Goal: Task Accomplishment & Management: Complete application form

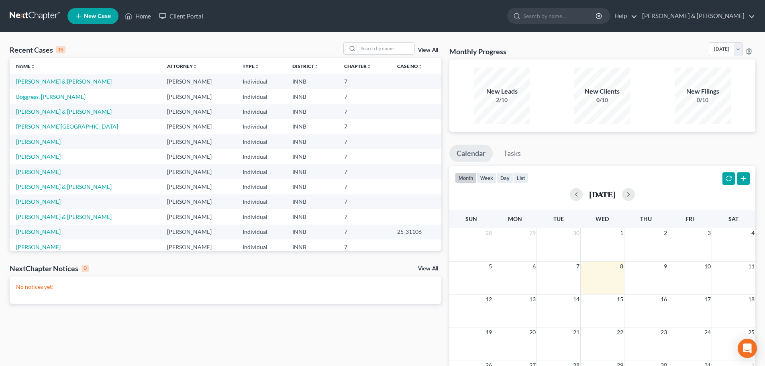
click at [86, 18] on span "New Case" at bounding box center [97, 16] width 27 height 6
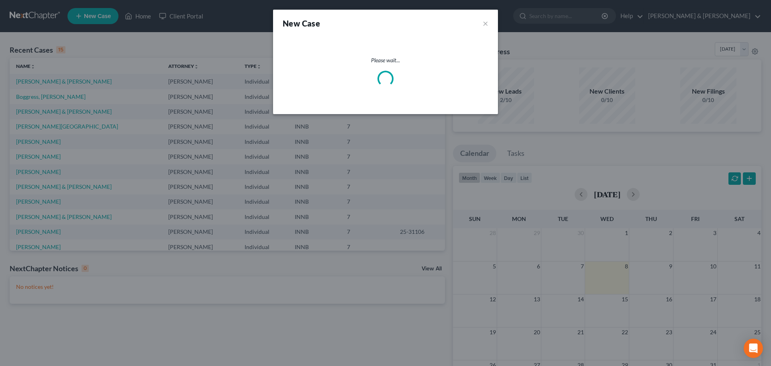
select select "27"
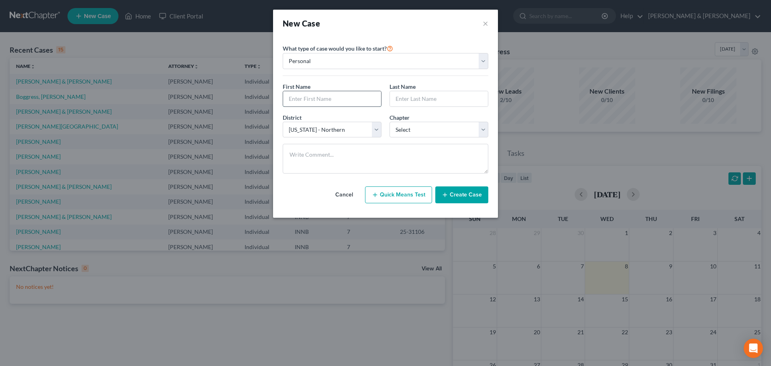
click at [322, 98] on input "text" at bounding box center [332, 98] width 98 height 15
type input "Katelynn"
type input "[PERSON_NAME]"
select select "0"
click at [461, 193] on button "Create Case" at bounding box center [461, 194] width 53 height 17
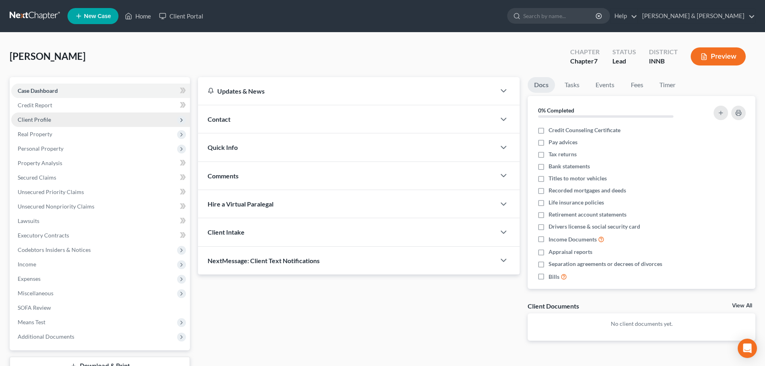
click at [40, 118] on span "Client Profile" at bounding box center [34, 119] width 33 height 7
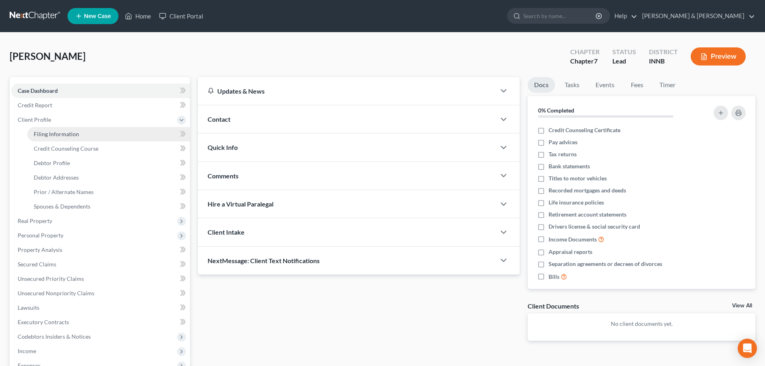
click at [41, 133] on span "Filing Information" at bounding box center [56, 134] width 45 height 7
select select "1"
select select "0"
select select "27"
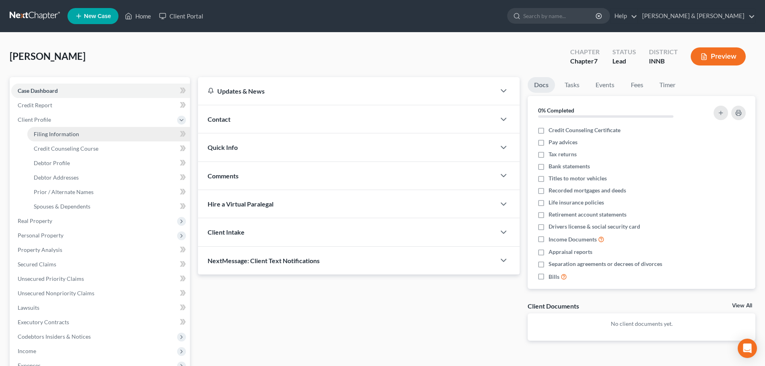
select select "15"
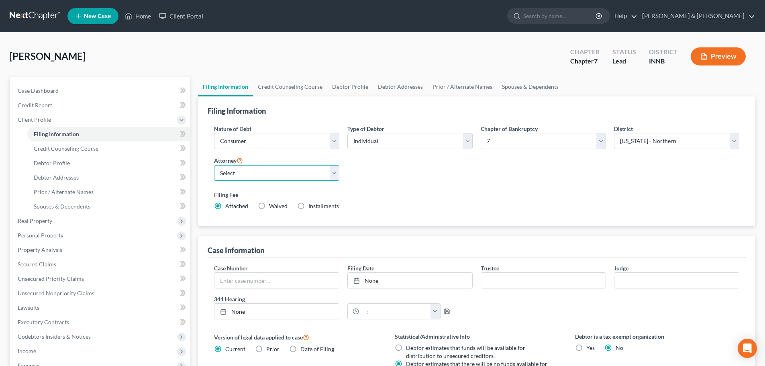
click at [253, 173] on select "Select [PERSON_NAME] - IN [PERSON_NAME] - INNB" at bounding box center [276, 173] width 125 height 16
select select "0"
click at [214, 165] on select "Select [PERSON_NAME] - IN [PERSON_NAME] - INNB" at bounding box center [276, 173] width 125 height 16
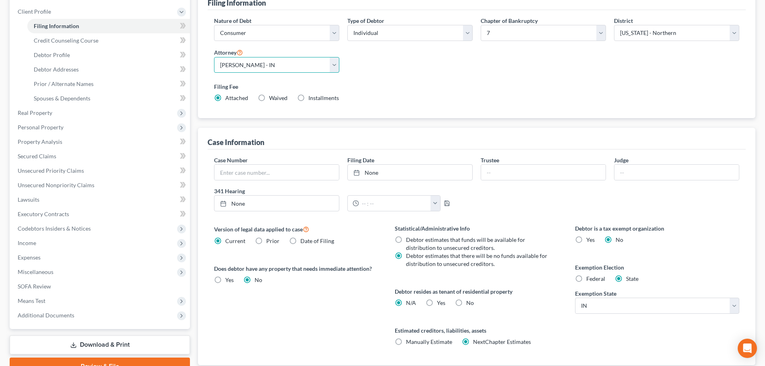
scroll to position [163, 0]
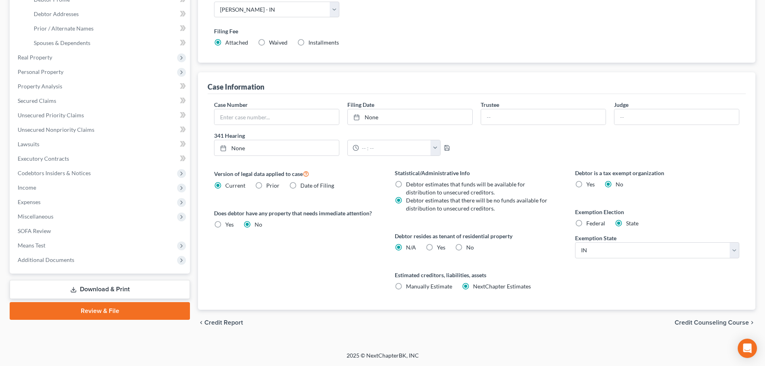
click at [437, 246] on label "Yes Yes" at bounding box center [441, 247] width 8 height 8
click at [440, 246] on input "Yes Yes" at bounding box center [442, 245] width 5 height 5
radio input "true"
radio input "false"
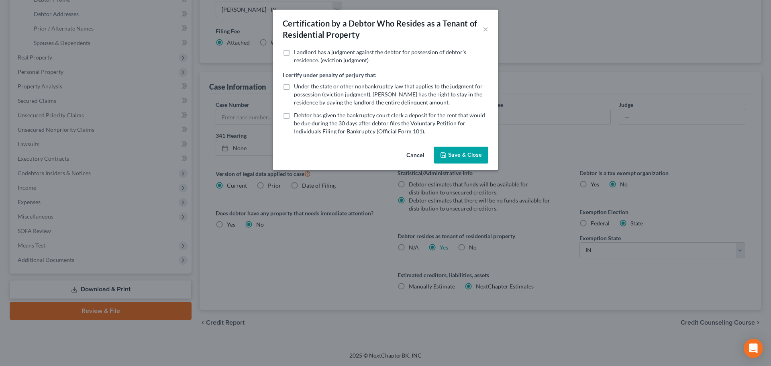
click at [453, 151] on button "Save & Close" at bounding box center [461, 155] width 55 height 17
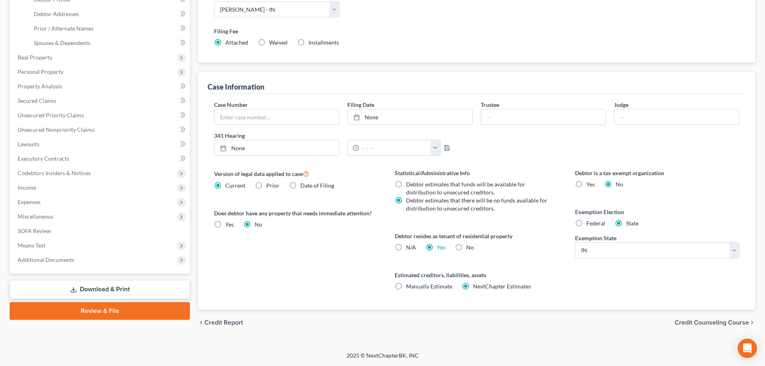
click at [730, 321] on span "Credit Counseling Course" at bounding box center [712, 322] width 74 height 6
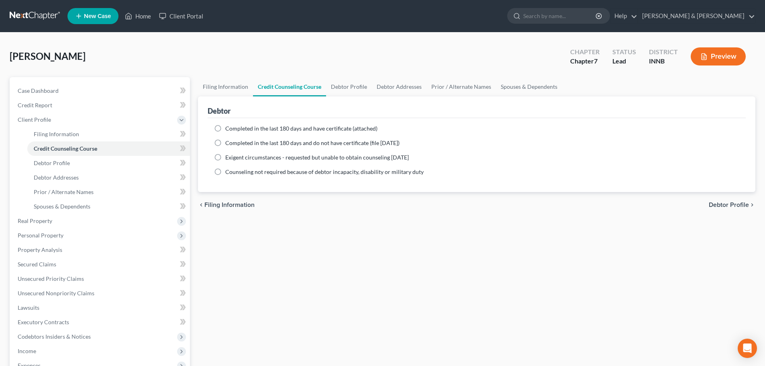
click at [225, 129] on label "Completed in the last 180 days and have certificate (attached)" at bounding box center [301, 128] width 152 height 8
click at [229, 129] on input "Completed in the last 180 days and have certificate (attached)" at bounding box center [231, 126] width 5 height 5
radio input "true"
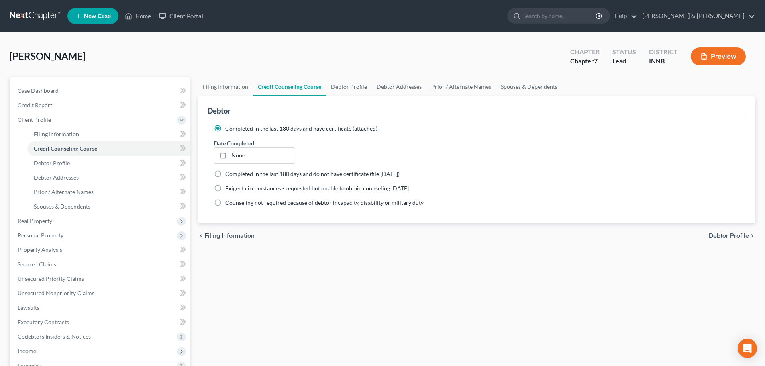
click at [729, 236] on span "Debtor Profile" at bounding box center [729, 236] width 40 height 6
select select "0"
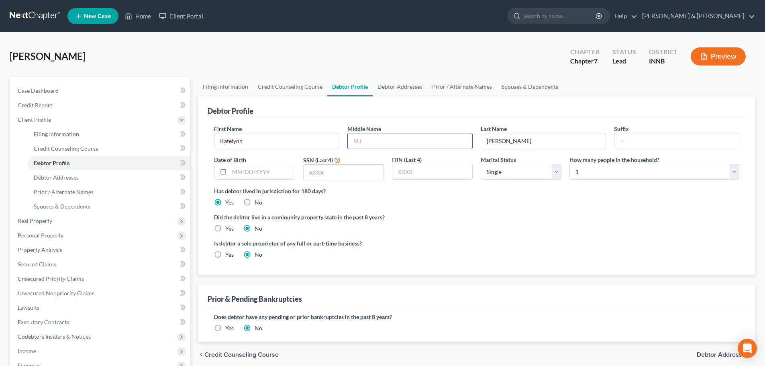
click at [380, 145] on input "text" at bounding box center [410, 140] width 124 height 15
type input "[PERSON_NAME]"
type input "[DATE]"
type input "7807"
select select "2"
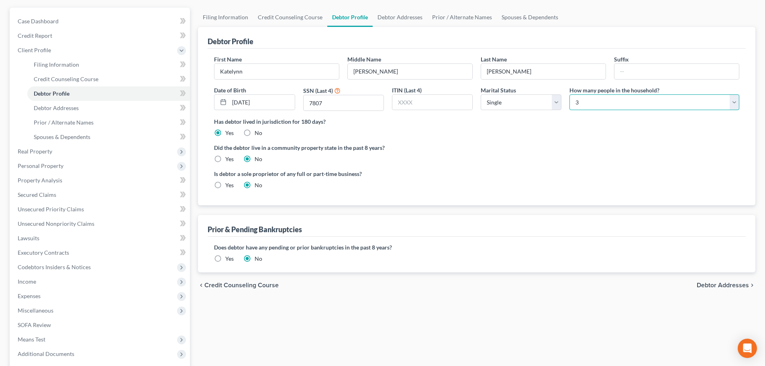
scroll to position [80, 0]
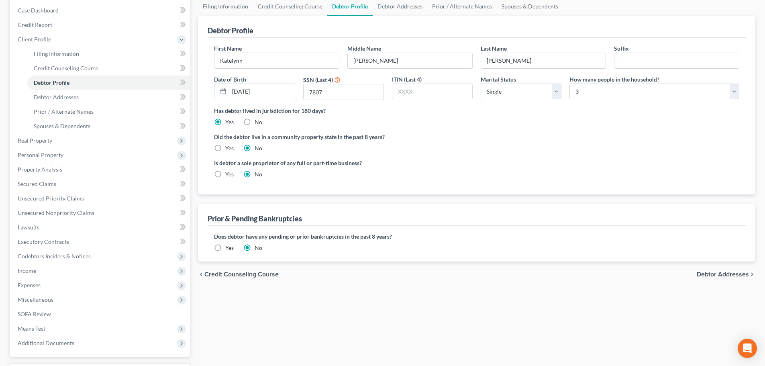
click at [708, 273] on span "Debtor Addresses" at bounding box center [723, 274] width 52 height 6
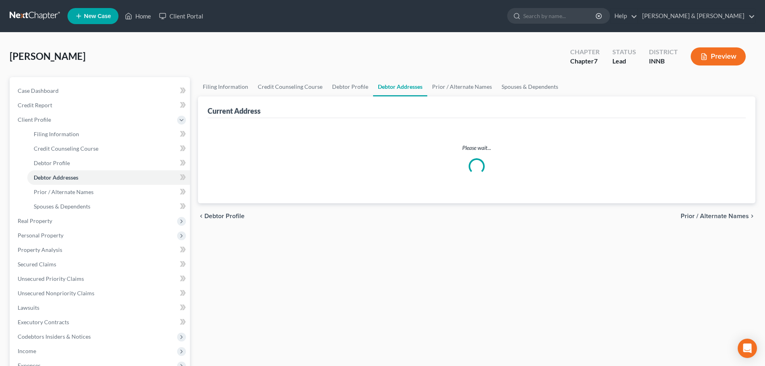
select select "0"
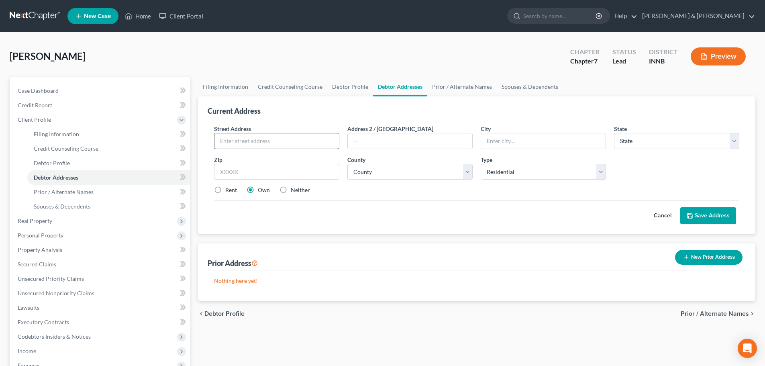
click at [246, 137] on input "text" at bounding box center [276, 140] width 124 height 15
type input "[STREET_ADDRESS]"
type input "46516"
type input "Elkhart"
select select "15"
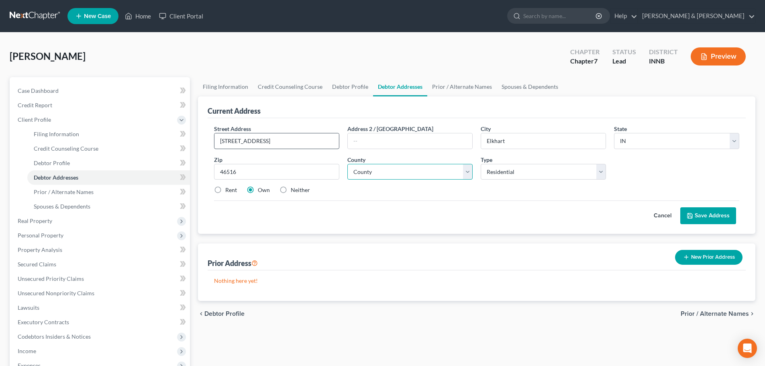
select select "19"
click at [225, 192] on label "Rent" at bounding box center [231, 190] width 12 height 8
click at [229, 191] on input "Rent" at bounding box center [231, 188] width 5 height 5
radio input "true"
click at [700, 217] on button "Save Address" at bounding box center [708, 215] width 56 height 17
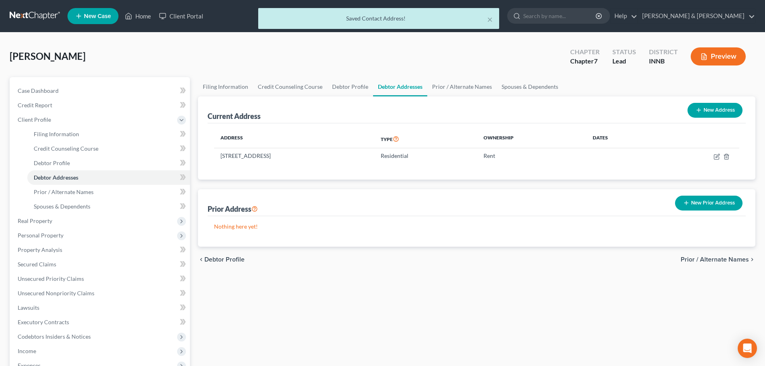
click at [697, 207] on button "New Prior Address" at bounding box center [708, 203] width 67 height 15
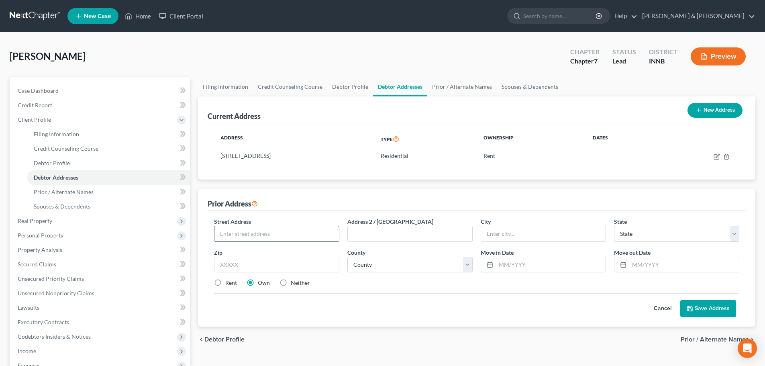
click at [267, 235] on input "text" at bounding box center [276, 233] width 124 height 15
type input "[STREET_ADDRESS]"
type input "46516"
type input "Elkhart"
select select "15"
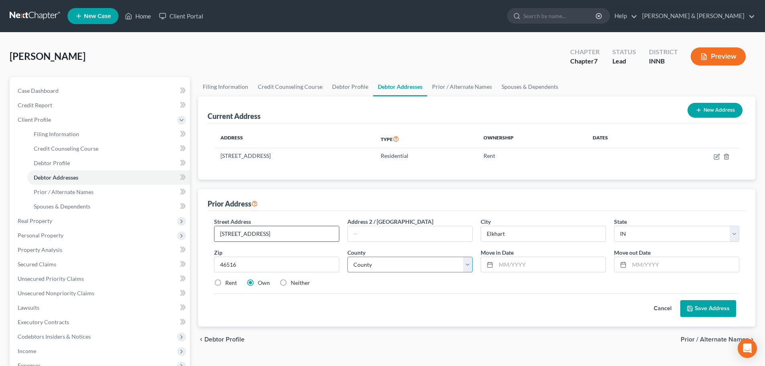
select select "19"
type input "01/2022"
type input "01/2023"
click at [726, 313] on button "Save Address" at bounding box center [708, 308] width 56 height 17
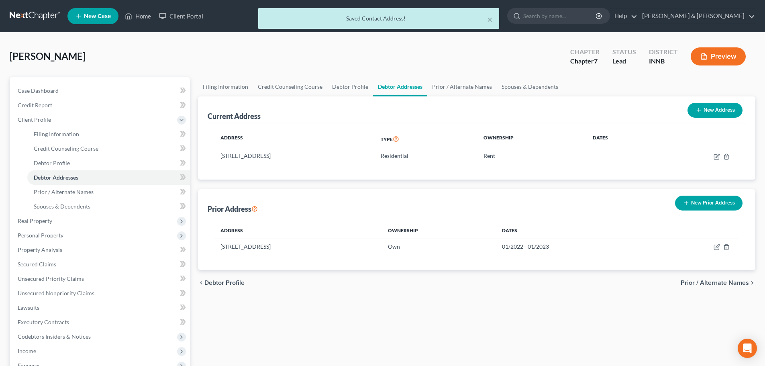
click at [723, 285] on span "Prior / Alternate Names" at bounding box center [715, 283] width 68 height 6
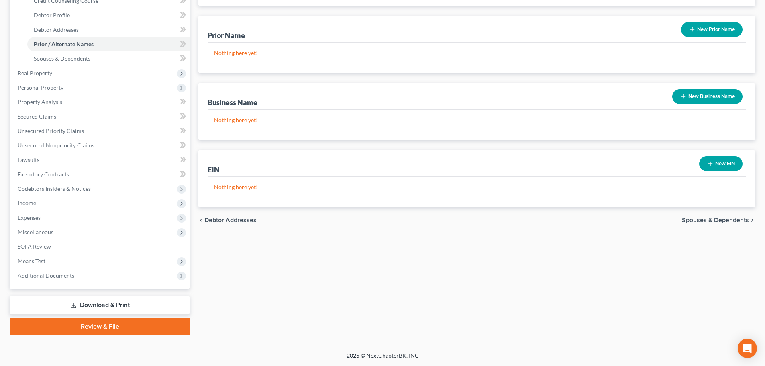
click at [707, 218] on span "Spouses & Dependents" at bounding box center [715, 220] width 67 height 6
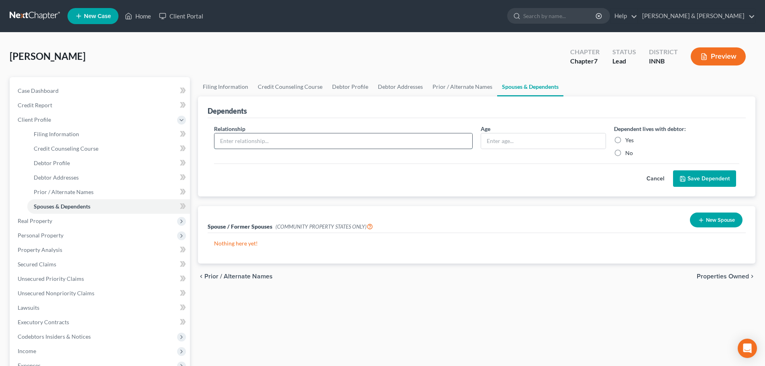
click at [401, 143] on input "text" at bounding box center [343, 140] width 258 height 15
type input "daughter"
click at [541, 140] on input "text" at bounding box center [543, 140] width 124 height 15
type input "11"
click at [625, 142] on label "Yes" at bounding box center [629, 140] width 8 height 8
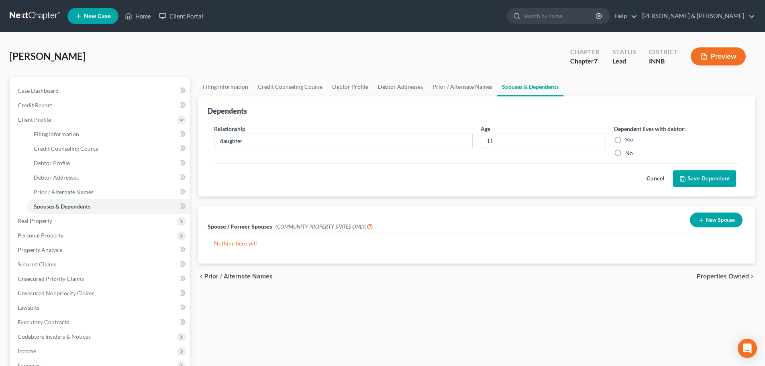
click at [628, 141] on input "Yes" at bounding box center [630, 138] width 5 height 5
radio input "true"
click at [695, 174] on button "Save Dependent" at bounding box center [704, 178] width 63 height 17
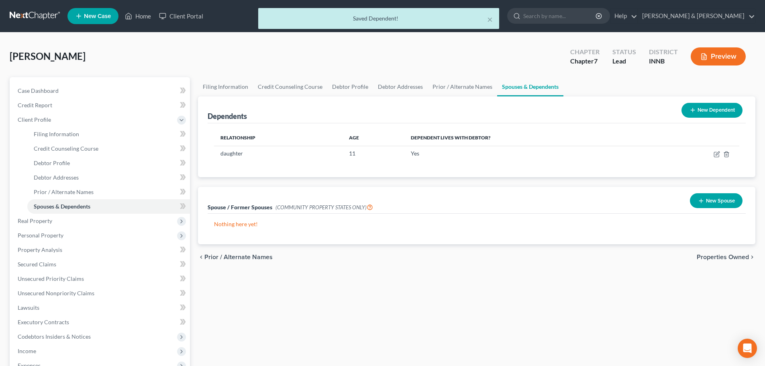
click at [704, 110] on button "New Dependent" at bounding box center [712, 110] width 61 height 15
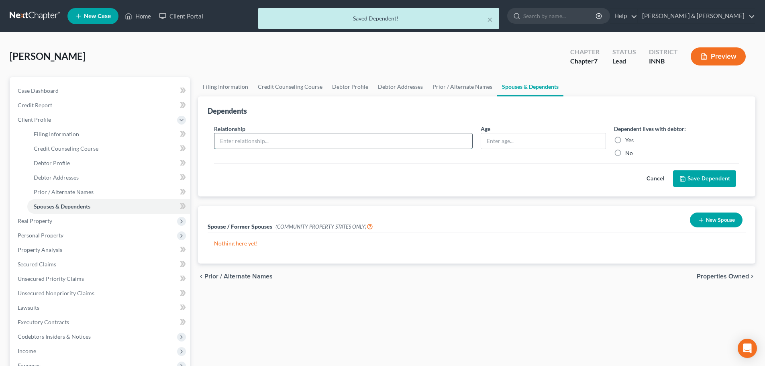
click at [253, 137] on input "text" at bounding box center [343, 140] width 258 height 15
type input "son"
click at [497, 147] on input "text" at bounding box center [543, 140] width 124 height 15
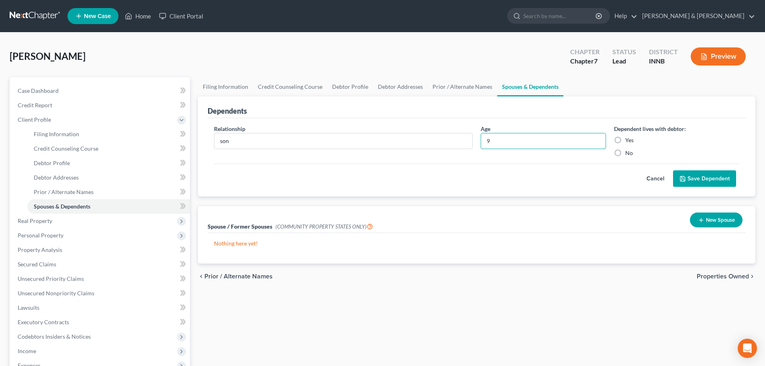
type input "9"
click at [625, 141] on label "Yes" at bounding box center [629, 140] width 8 height 8
click at [628, 141] on input "Yes" at bounding box center [630, 138] width 5 height 5
radio input "true"
click at [700, 175] on button "Save Dependent" at bounding box center [704, 178] width 63 height 17
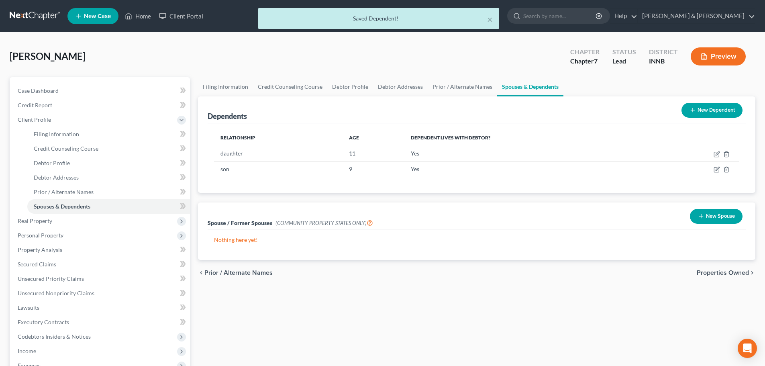
click at [707, 275] on span "Properties Owned" at bounding box center [723, 272] width 52 height 6
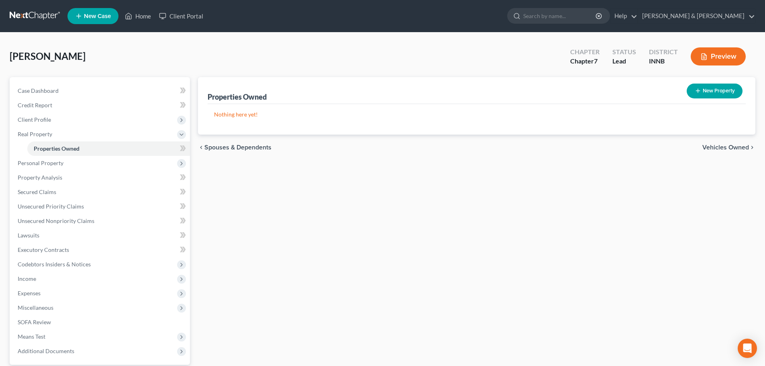
click at [713, 146] on span "Vehicles Owned" at bounding box center [725, 147] width 47 height 6
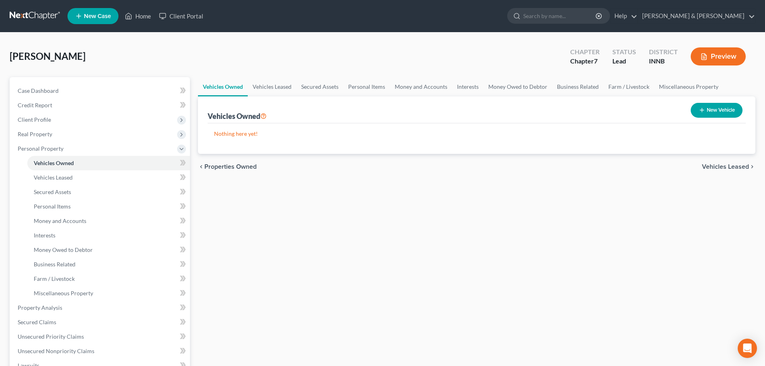
click at [713, 111] on button "New Vehicle" at bounding box center [717, 110] width 52 height 15
select select "0"
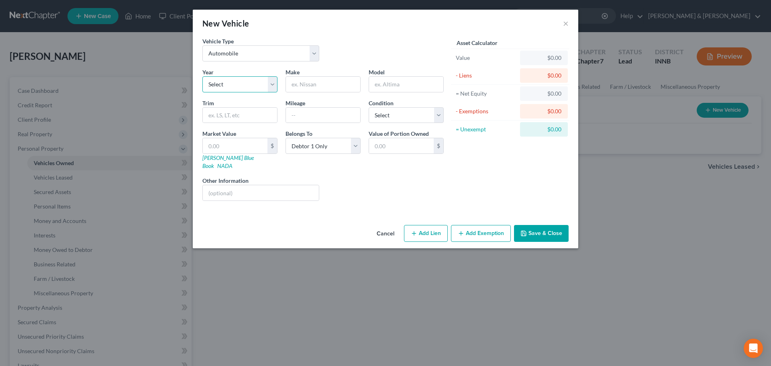
click at [237, 83] on select "Select 2026 2025 2024 2023 2022 2021 2020 2019 2018 2017 2016 2015 2014 2013 20…" at bounding box center [239, 84] width 75 height 16
select select "8"
click at [202, 76] on select "Select 2026 2025 2024 2023 2022 2021 2020 2019 2018 2017 2016 2015 2014 2013 20…" at bounding box center [239, 84] width 75 height 16
click at [320, 86] on input "text" at bounding box center [323, 84] width 74 height 15
type input "Dodge"
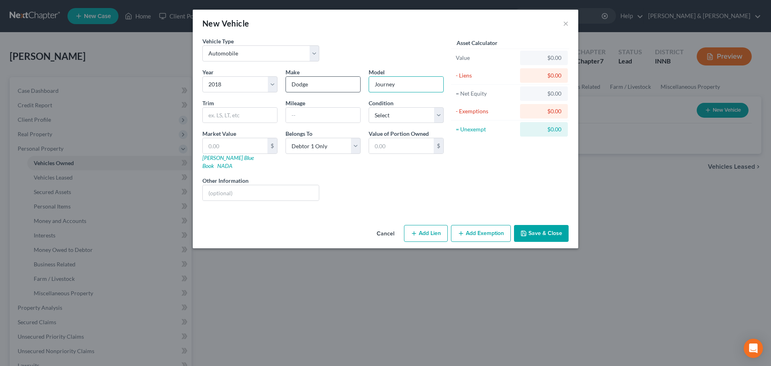
type input "Journey"
type input "109000"
select select "3"
click at [233, 162] on link "NADA" at bounding box center [224, 165] width 15 height 7
click at [234, 144] on input "text" at bounding box center [235, 145] width 65 height 15
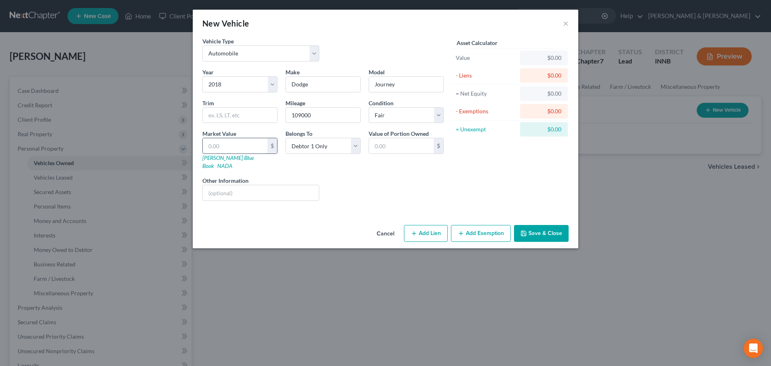
type input "4"
type input "4.00"
type input "43"
type input "43.00"
type input "430"
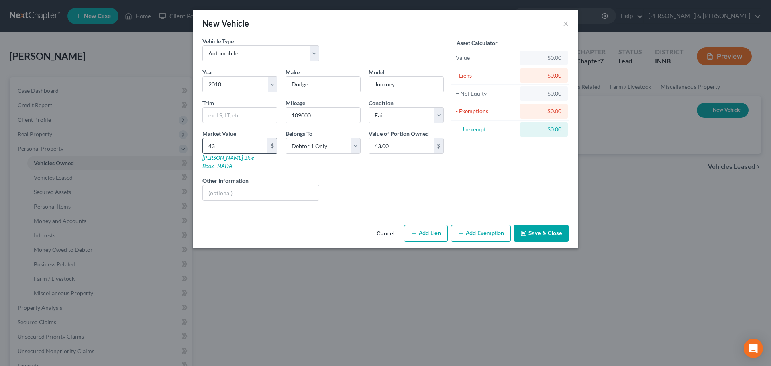
type input "430.00"
type input "4300"
type input "4,300.00"
type input "4,300"
click at [523, 229] on button "Save & Close" at bounding box center [541, 233] width 55 height 17
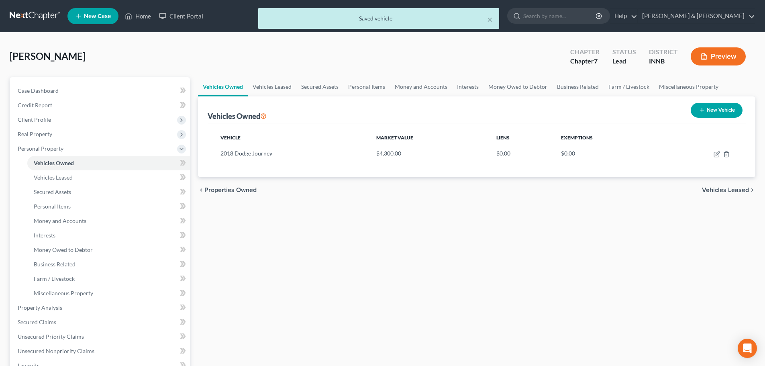
click at [724, 190] on span "Vehicles Leased" at bounding box center [725, 190] width 47 height 6
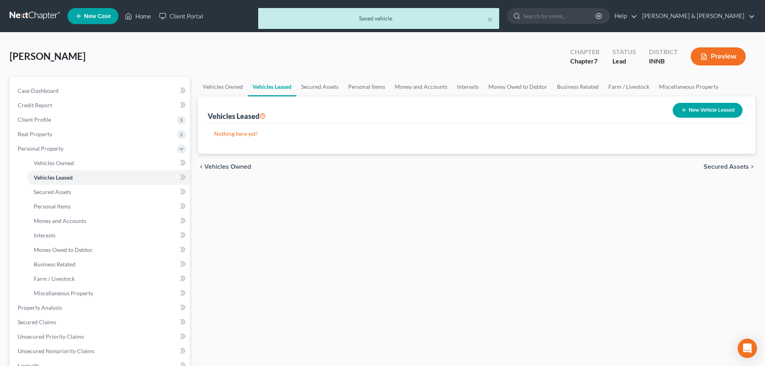
click at [722, 170] on span "Secured Assets" at bounding box center [726, 166] width 45 height 6
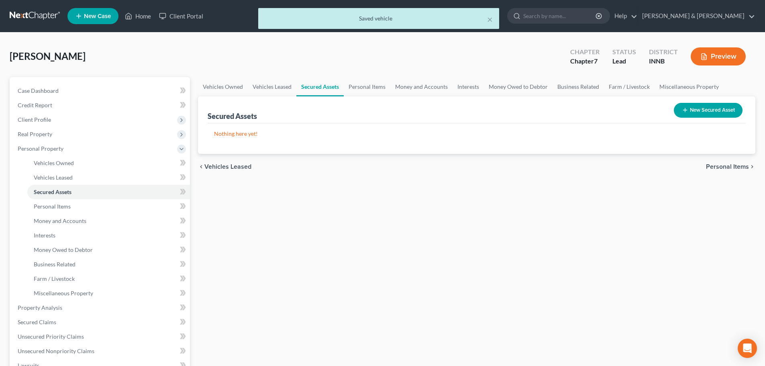
click at [690, 104] on button "New Secured Asset" at bounding box center [708, 110] width 69 height 15
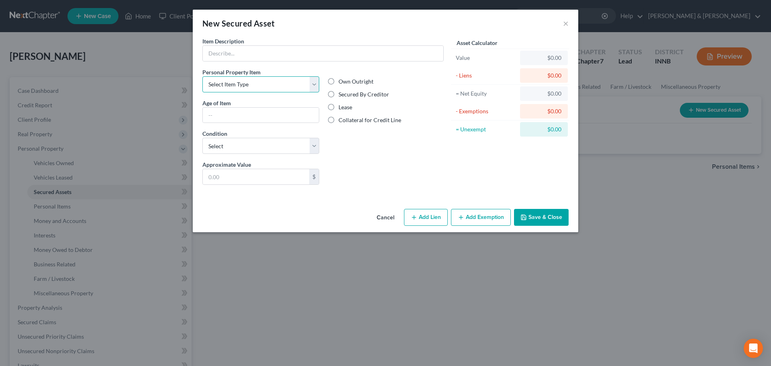
click at [240, 88] on select "Select Item Type Clothing Collectibles Of Value Electronics Firearms Household …" at bounding box center [260, 84] width 117 height 16
select select "household_goods"
click at [202, 76] on select "Select Item Type Clothing Collectibles Of Value Electronics Firearms Household …" at bounding box center [260, 84] width 117 height 16
click at [225, 149] on select "Select Excellent Very Good Good Fair Poor" at bounding box center [260, 146] width 117 height 16
select select "2"
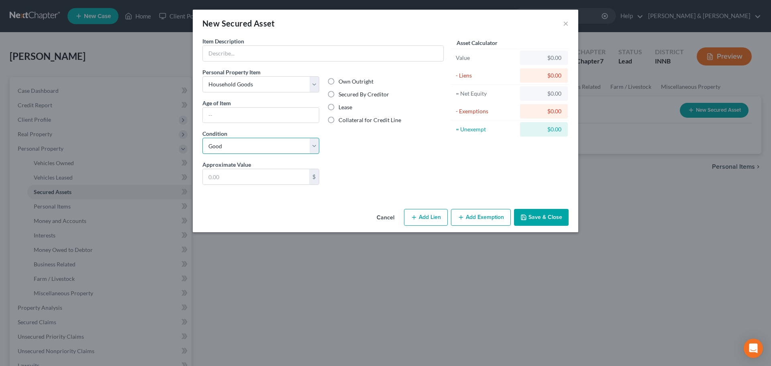
click at [202, 138] on select "Select Excellent Very Good Good Fair Poor" at bounding box center [260, 146] width 117 height 16
click at [214, 58] on input "text" at bounding box center [323, 53] width 241 height 15
type input "W"
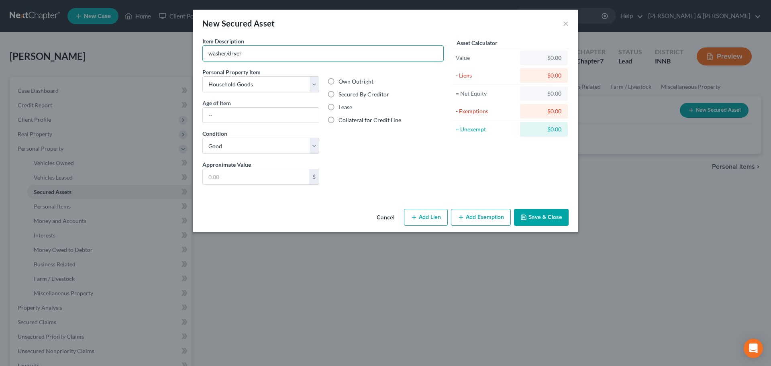
type input "washer/dryer"
click at [339, 104] on label "Lease" at bounding box center [346, 107] width 14 height 8
click at [342, 104] on input "Lease" at bounding box center [344, 105] width 5 height 5
radio input "true"
click at [281, 173] on input "text" at bounding box center [256, 176] width 106 height 15
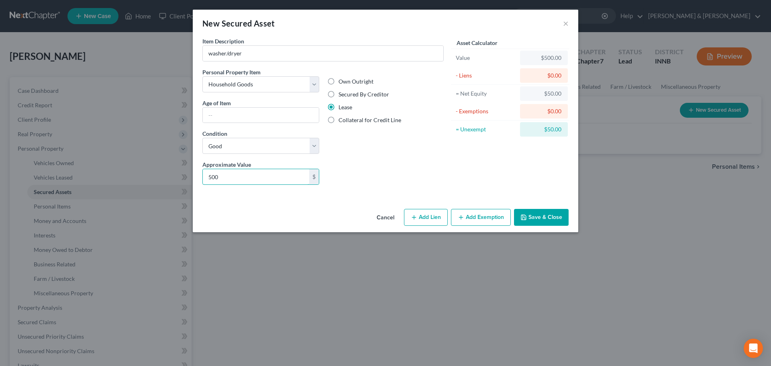
type input "500"
click at [439, 216] on button "Add Lien" at bounding box center [426, 217] width 44 height 17
select select "0"
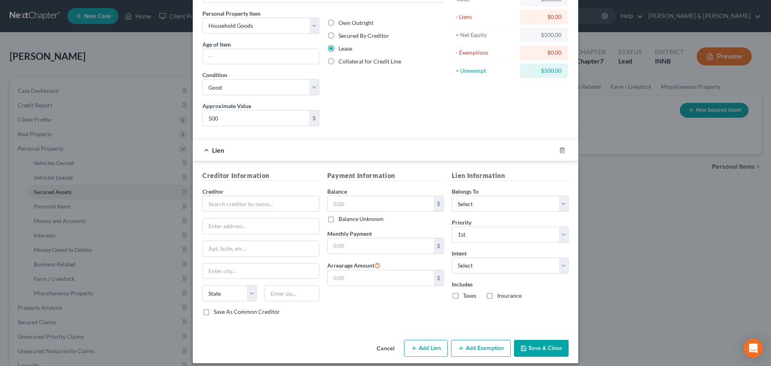
scroll to position [65, 0]
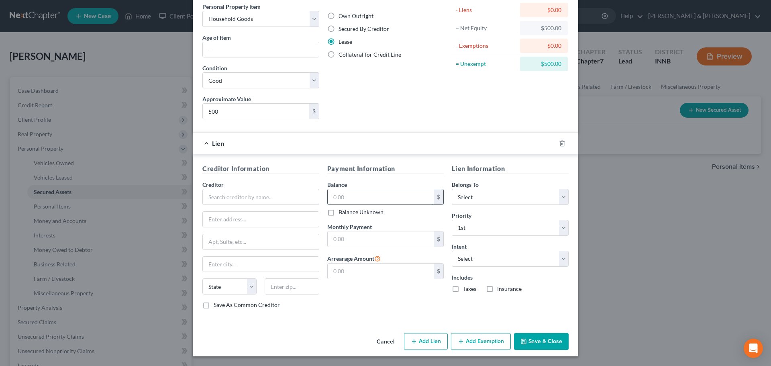
click at [353, 193] on input "text" at bounding box center [381, 196] width 106 height 15
type input "480"
type input "44"
click at [477, 257] on select "Select Surrender Redeem Reaffirm Avoid Other" at bounding box center [510, 259] width 117 height 16
select select "2"
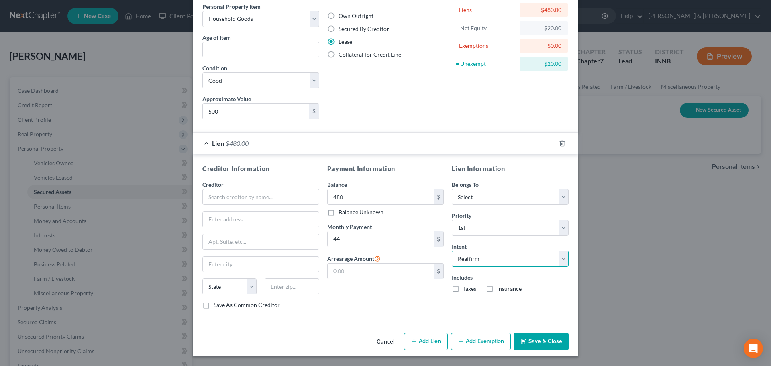
click at [452, 251] on select "Select Surrender Redeem Reaffirm Avoid Other" at bounding box center [510, 259] width 117 height 16
click at [470, 305] on div "Lien Information Belongs To * Select Debtor 1 Only Debtor 2 Only Debtor 1 And D…" at bounding box center [510, 239] width 125 height 151
click at [469, 199] on select "Select Debtor 1 Only Debtor 2 Only Debtor 1 And Debtor 2 Only At Least One Of T…" at bounding box center [510, 197] width 117 height 16
select select "0"
click at [452, 189] on select "Select Debtor 1 Only Debtor 2 Only Debtor 1 And Debtor 2 Only At Least One Of T…" at bounding box center [510, 197] width 117 height 16
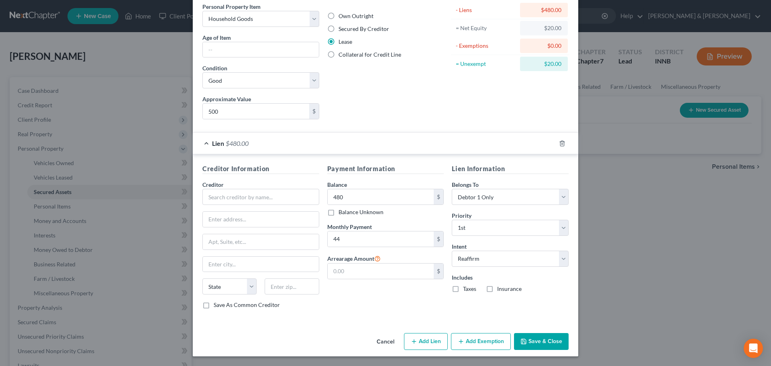
click at [371, 303] on div "Payment Information Balance 480.00 $ Balance Unknown Balance Undetermined 480 $…" at bounding box center [385, 239] width 125 height 151
click at [245, 198] on input "text" at bounding box center [260, 197] width 117 height 16
type input "find"
click at [530, 337] on button "Save & Close" at bounding box center [541, 341] width 55 height 17
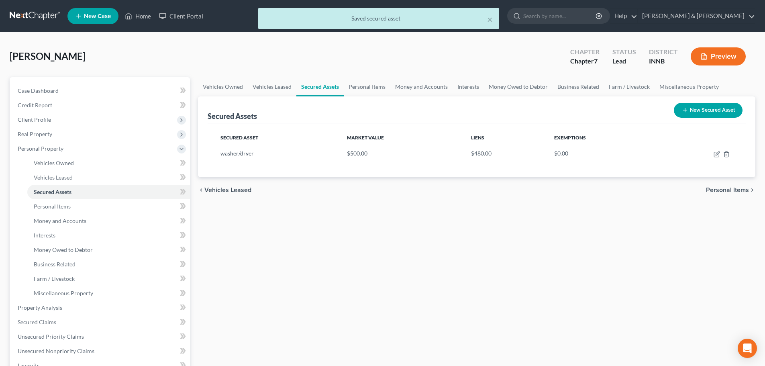
click at [729, 191] on span "Personal Items" at bounding box center [727, 190] width 43 height 6
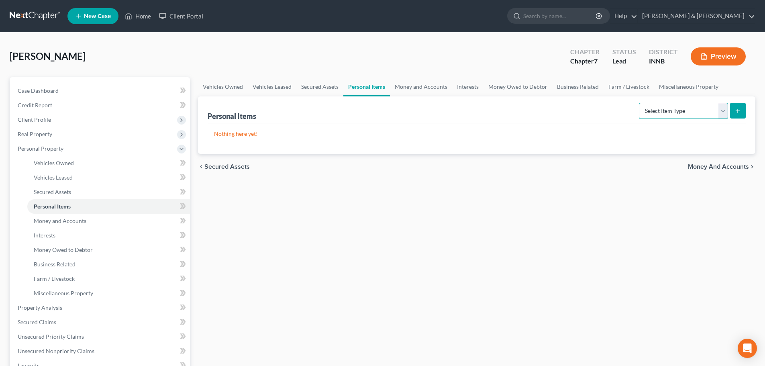
click at [647, 111] on select "Select Item Type Clothing Collectibles Of Value Electronics Firearms Household …" at bounding box center [683, 111] width 89 height 16
select select "clothing"
click at [640, 103] on select "Select Item Type Clothing Collectibles Of Value Electronics Firearms Household …" at bounding box center [683, 111] width 89 height 16
click at [737, 108] on icon "submit" at bounding box center [738, 111] width 6 height 6
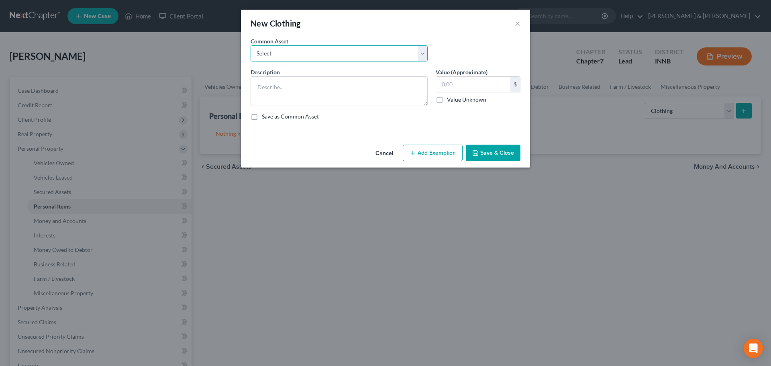
click at [300, 59] on select "Select clothing and accessories" at bounding box center [339, 53] width 177 height 16
select select "0"
click at [251, 45] on select "Select clothing and accessories" at bounding box center [339, 53] width 177 height 16
type textarea "clothing and accessories"
click at [447, 85] on input "100.00" at bounding box center [473, 84] width 74 height 15
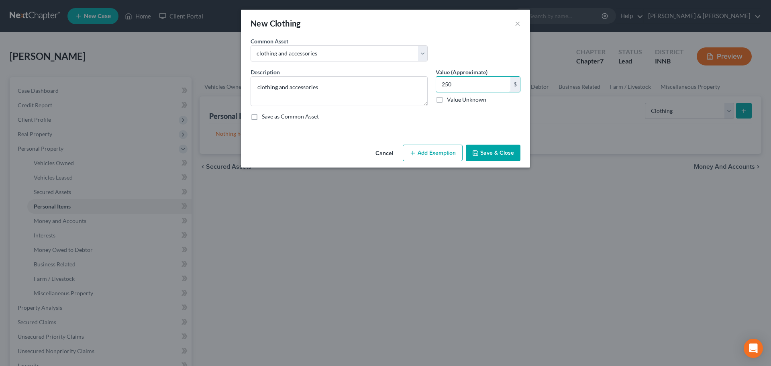
type input "250"
click at [419, 152] on button "Add Exemption" at bounding box center [433, 153] width 60 height 17
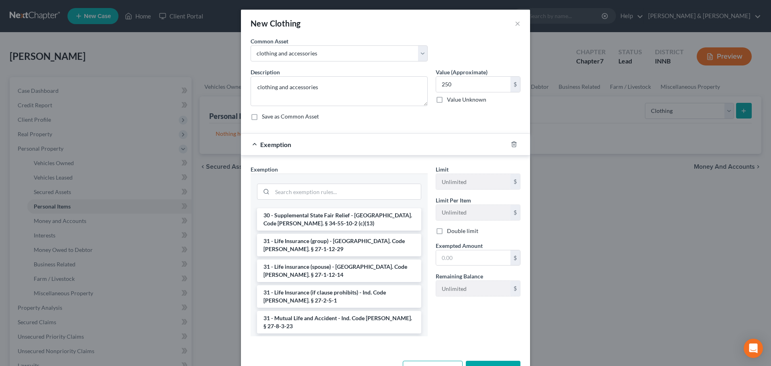
scroll to position [723, 0]
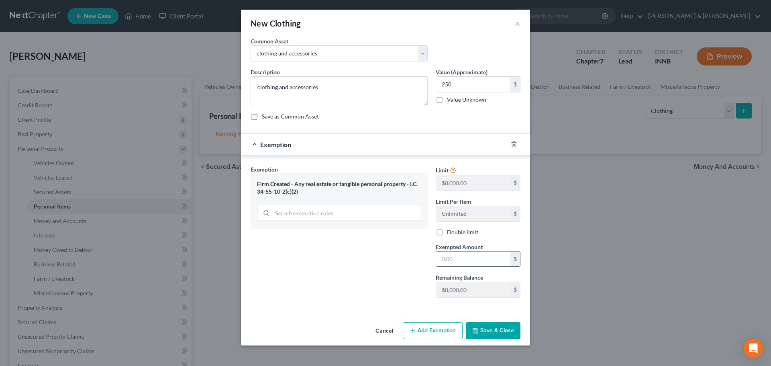
click at [455, 261] on input "text" at bounding box center [473, 258] width 74 height 15
type input "250"
click at [486, 330] on button "Save & Close" at bounding box center [493, 330] width 55 height 17
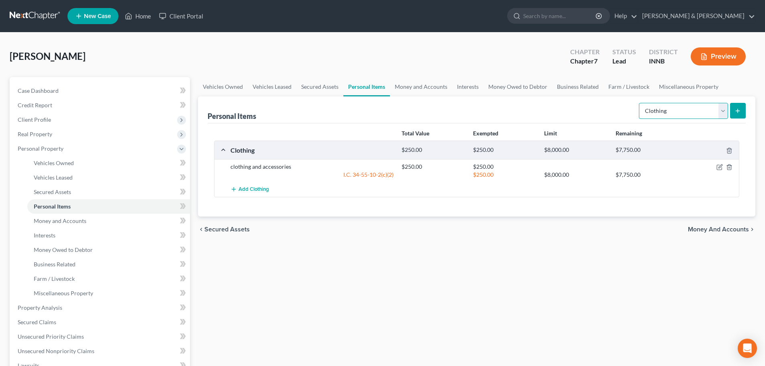
click at [724, 112] on select "Select Item Type Clothing Collectibles Of Value Electronics Firearms Household …" at bounding box center [683, 111] width 89 height 16
select select "electronics"
click at [640, 103] on select "Select Item Type Clothing Collectibles Of Value Electronics Firearms Household …" at bounding box center [683, 111] width 89 height 16
click at [738, 109] on line "submit" at bounding box center [738, 111] width 0 height 4
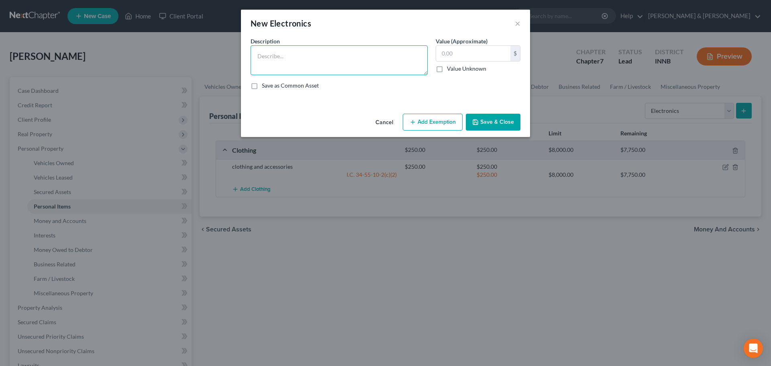
click at [337, 64] on textarea at bounding box center [339, 60] width 177 height 30
type textarea "2 TVs, phone"
type input "300"
click at [410, 116] on button "Add Exemption" at bounding box center [433, 122] width 60 height 17
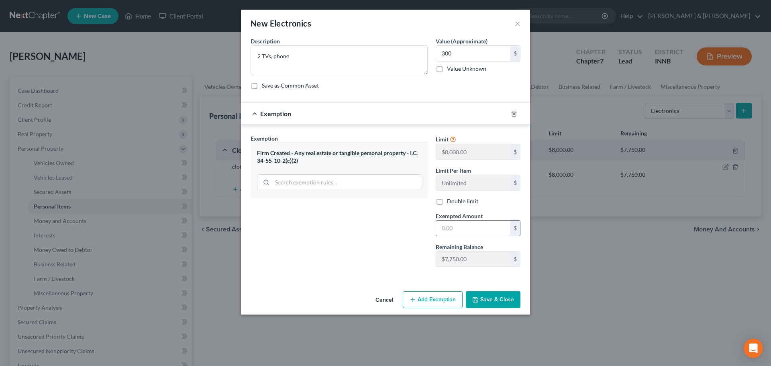
click at [460, 230] on input "text" at bounding box center [473, 227] width 74 height 15
type input "300"
click at [477, 304] on button "Save & Close" at bounding box center [493, 299] width 55 height 17
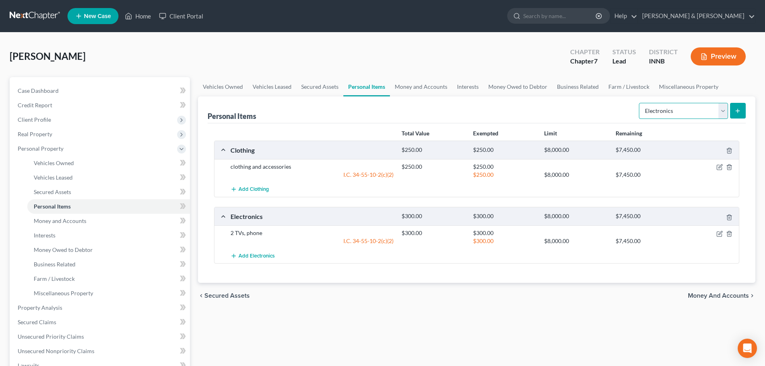
click at [722, 112] on select "Select Item Type Clothing Collectibles Of Value Electronics Firearms Household …" at bounding box center [683, 111] width 89 height 16
select select "household_goods"
click at [640, 103] on select "Select Item Type Clothing Collectibles Of Value Electronics Firearms Household …" at bounding box center [683, 111] width 89 height 16
click at [742, 111] on button "submit" at bounding box center [738, 111] width 16 height 16
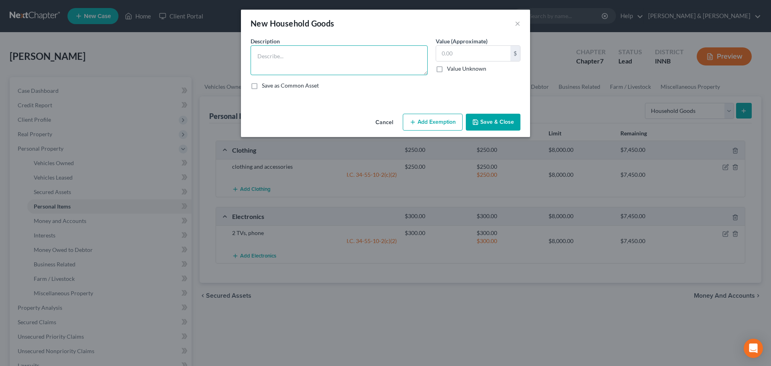
click at [303, 55] on textarea at bounding box center [339, 60] width 177 height 30
type textarea "beds, kitchen items, living room furniture, toys, etc"
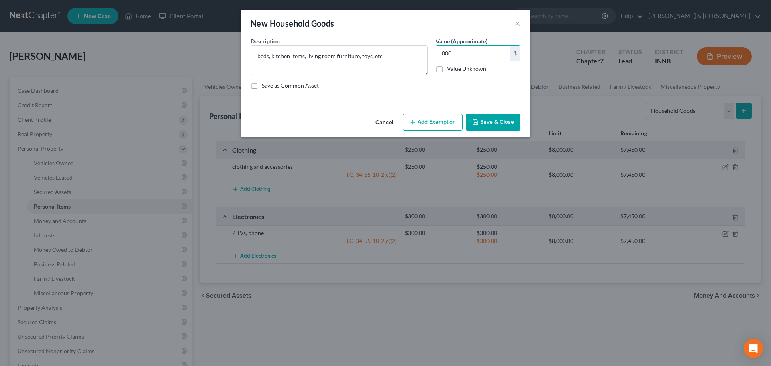
type input "800"
click at [445, 128] on button "Add Exemption" at bounding box center [433, 122] width 60 height 17
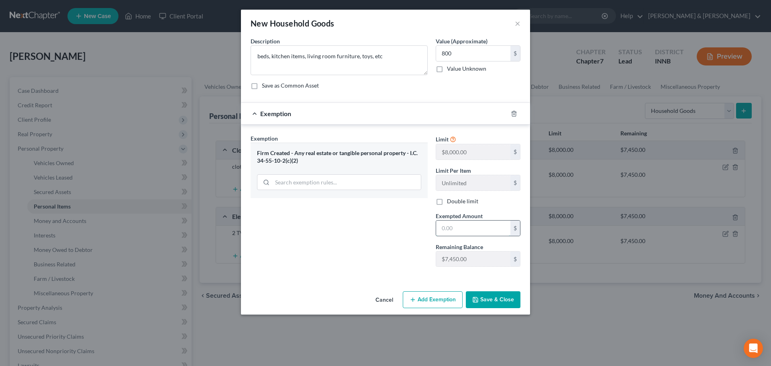
click at [480, 232] on input "text" at bounding box center [473, 227] width 74 height 15
type input "800"
click at [477, 308] on button "Save & Close" at bounding box center [493, 299] width 55 height 17
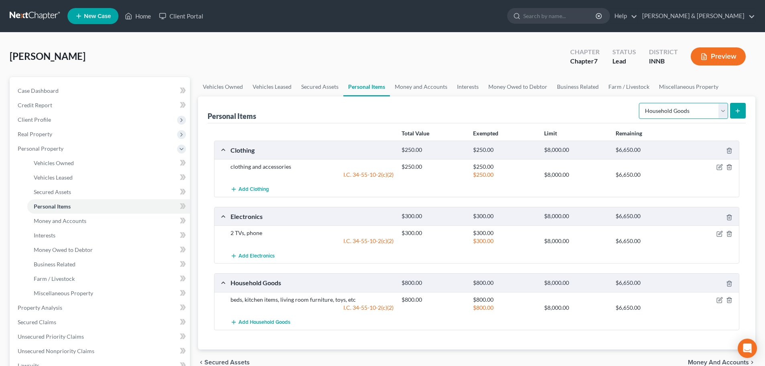
click at [723, 113] on select "Select Item Type Clothing Collectibles Of Value Electronics Firearms Household …" at bounding box center [683, 111] width 89 height 16
click at [695, 364] on span "Money and Accounts" at bounding box center [718, 362] width 61 height 6
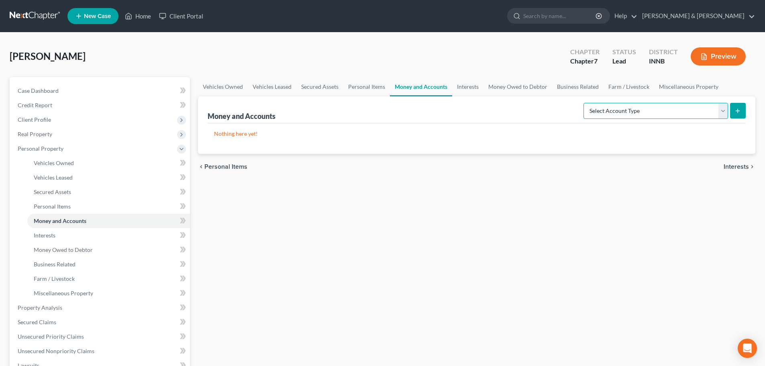
click at [709, 115] on select "Select Account Type Brokerage Cash on Hand Certificates of Deposit Checking Acc…" at bounding box center [656, 111] width 145 height 16
select select "cash_on_hand"
click at [585, 103] on select "Select Account Type Brokerage Cash on Hand Certificates of Deposit Checking Acc…" at bounding box center [656, 111] width 145 height 16
click at [732, 115] on button "submit" at bounding box center [738, 111] width 16 height 16
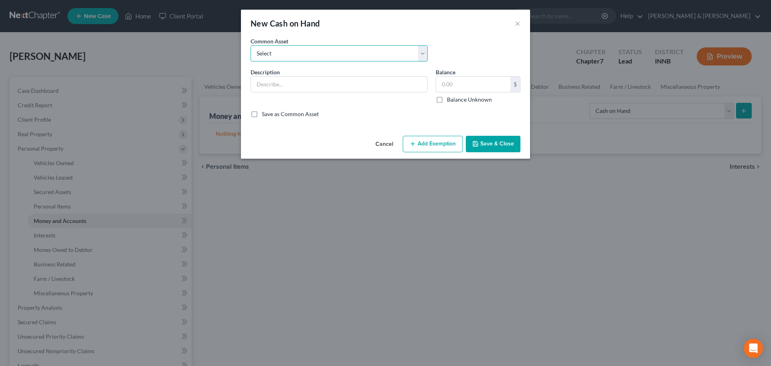
click at [317, 56] on select "Select pocket money" at bounding box center [339, 53] width 177 height 16
click at [251, 45] on select "Select pocket money" at bounding box center [339, 53] width 177 height 16
click at [309, 53] on select "Select pocket money" at bounding box center [339, 53] width 177 height 16
select select "0"
click at [251, 45] on select "Select pocket money" at bounding box center [339, 53] width 177 height 16
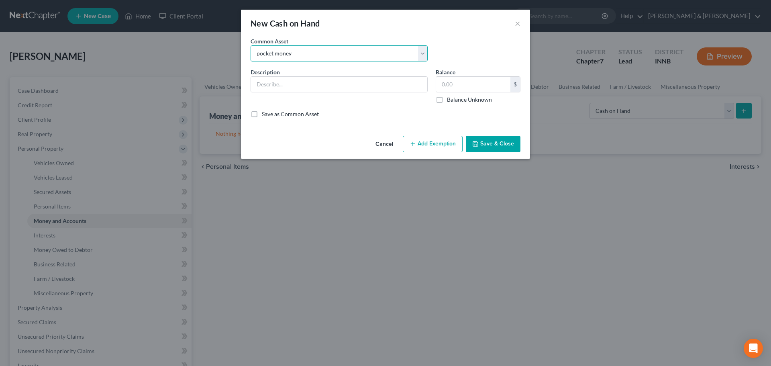
type input "pocket money"
type input "25.00"
click at [429, 145] on button "Add Exemption" at bounding box center [433, 144] width 60 height 17
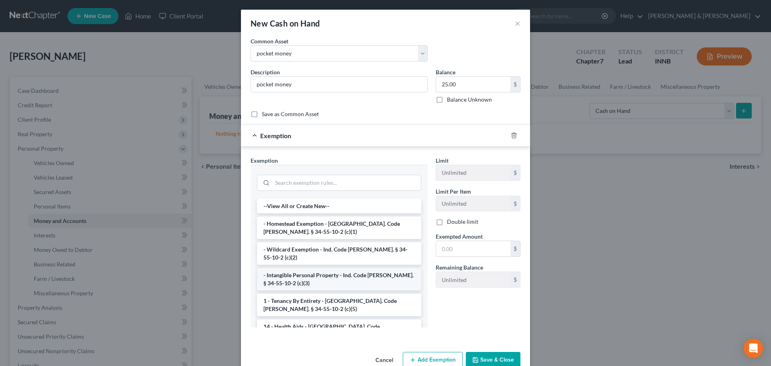
click at [373, 277] on li "- Intangible Personal Property - Ind. Code [PERSON_NAME]. § 34-55-10-2 (c)(3)" at bounding box center [339, 279] width 164 height 22
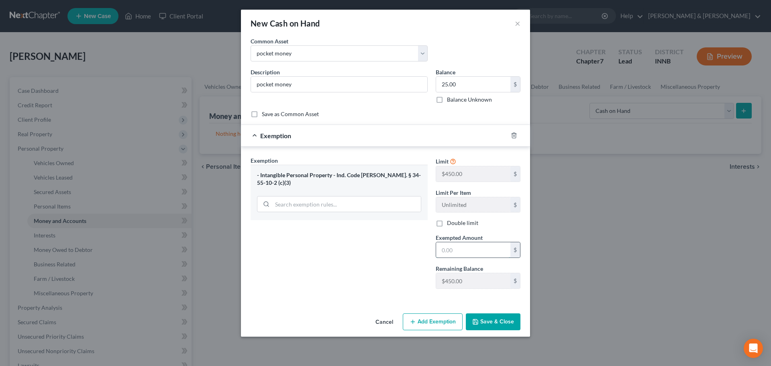
click at [460, 253] on input "text" at bounding box center [473, 249] width 74 height 15
type input "25"
click at [494, 322] on button "Save & Close" at bounding box center [493, 321] width 55 height 17
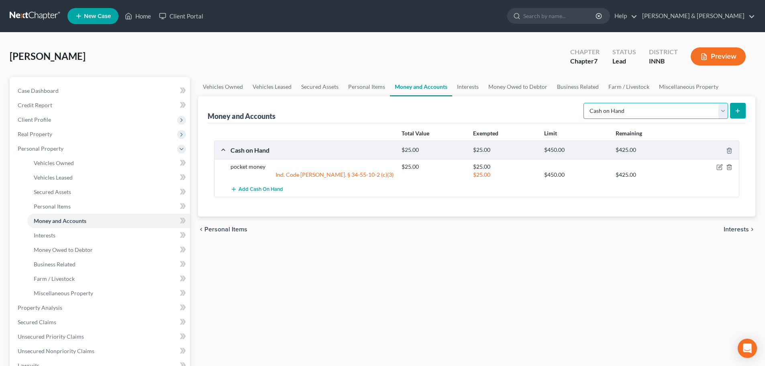
click at [722, 112] on select "Select Account Type Brokerage Cash on Hand Certificates of Deposit Checking Acc…" at bounding box center [656, 111] width 145 height 16
select select "checking"
click at [585, 103] on select "Select Account Type Brokerage Cash on Hand Certificates of Deposit Checking Acc…" at bounding box center [656, 111] width 145 height 16
click at [745, 105] on button "submit" at bounding box center [738, 111] width 16 height 16
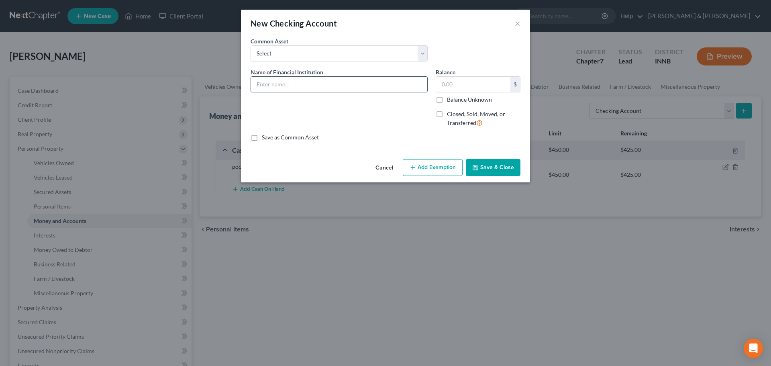
click at [274, 82] on input "text" at bounding box center [339, 84] width 176 height 15
type input "CashApp"
type input "10"
click at [419, 163] on button "Add Exemption" at bounding box center [433, 167] width 60 height 17
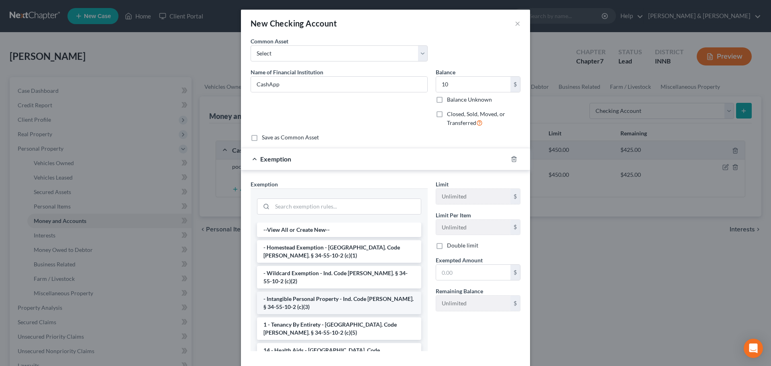
click at [317, 302] on li "- Intangible Personal Property - Ind. Code [PERSON_NAME]. § 34-55-10-2 (c)(3)" at bounding box center [339, 303] width 164 height 22
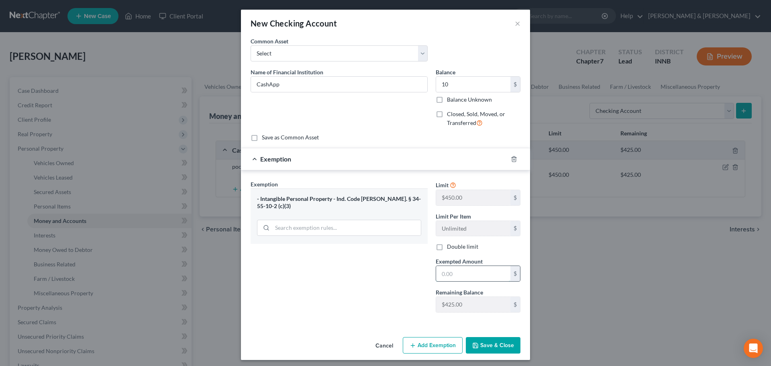
click at [453, 271] on input "text" at bounding box center [473, 273] width 74 height 15
type input "10"
click at [492, 350] on button "Save & Close" at bounding box center [493, 345] width 55 height 17
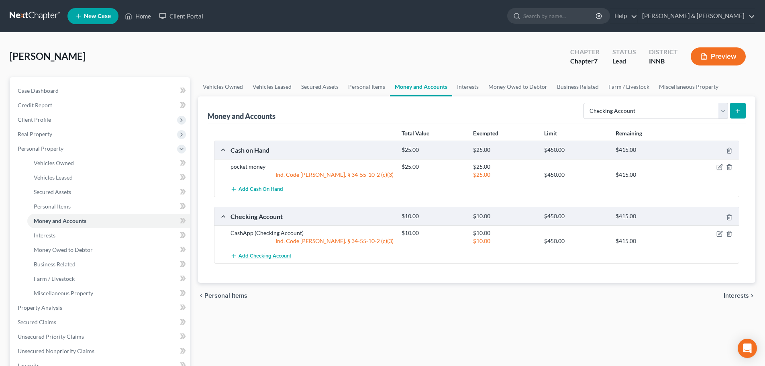
click at [257, 258] on span "Add Checking Account" at bounding box center [265, 256] width 53 height 6
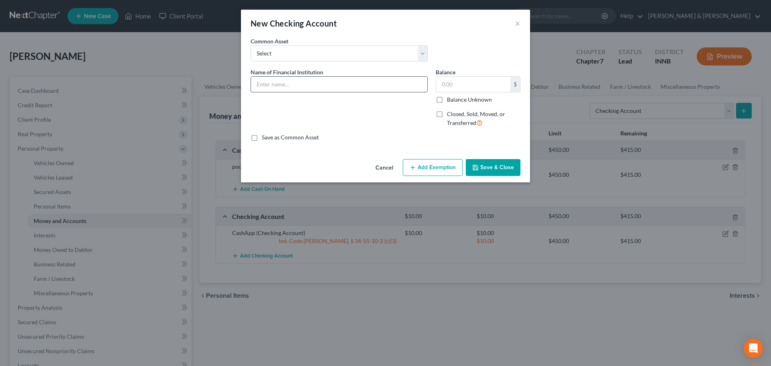
click at [272, 84] on input "text" at bounding box center [339, 84] width 176 height 15
type input "Chime"
type input "10"
click at [432, 172] on button "Add Exemption" at bounding box center [433, 167] width 60 height 17
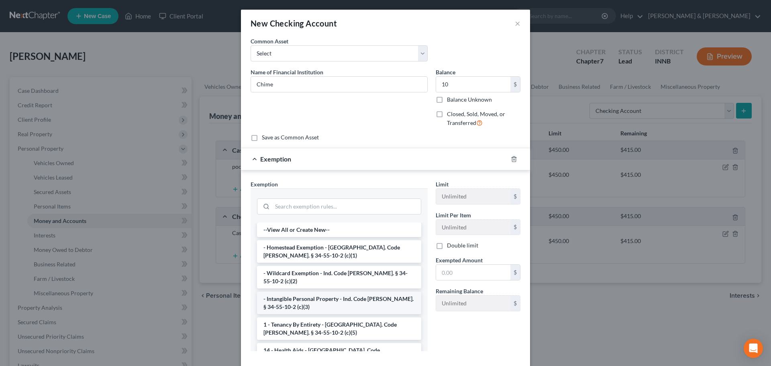
click at [394, 295] on li "- Intangible Personal Property - Ind. Code [PERSON_NAME]. § 34-55-10-2 (c)(3)" at bounding box center [339, 303] width 164 height 22
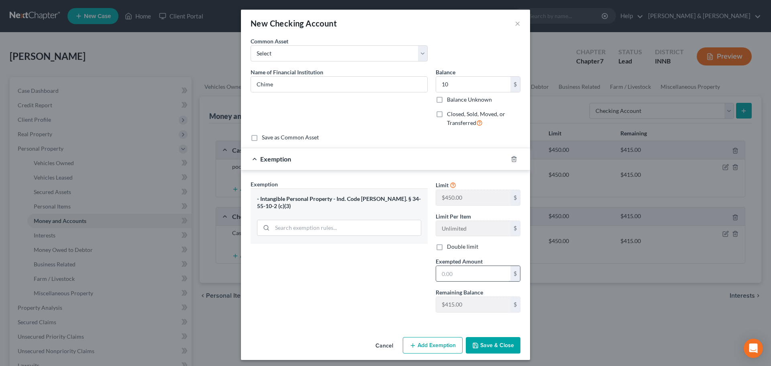
click at [460, 267] on input "text" at bounding box center [473, 273] width 74 height 15
type input "10"
click at [476, 349] on button "Save & Close" at bounding box center [493, 345] width 55 height 17
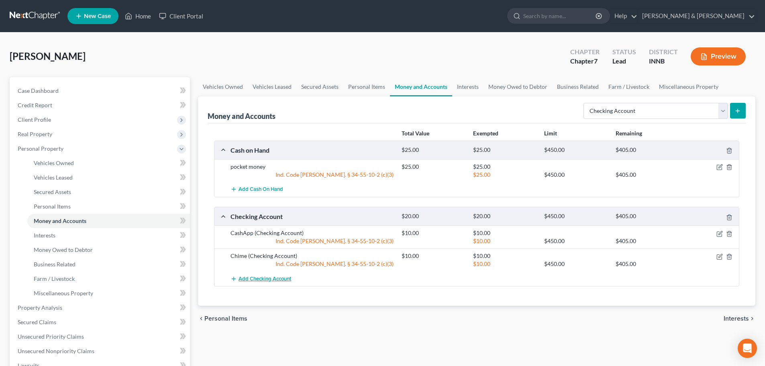
click at [263, 280] on span "Add Checking Account" at bounding box center [265, 278] width 53 height 6
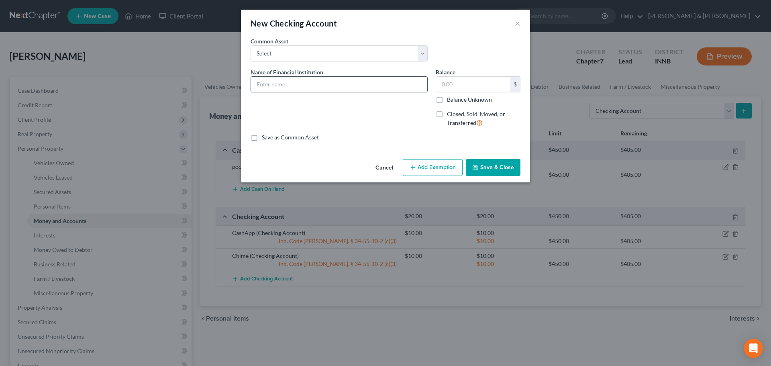
click at [302, 91] on input "text" at bounding box center [339, 84] width 176 height 15
type input "WaytoGo"
type input "50"
click at [456, 178] on div "Cancel Add Exemption Save & Close" at bounding box center [385, 169] width 289 height 27
click at [452, 168] on button "Add Exemption" at bounding box center [433, 167] width 60 height 17
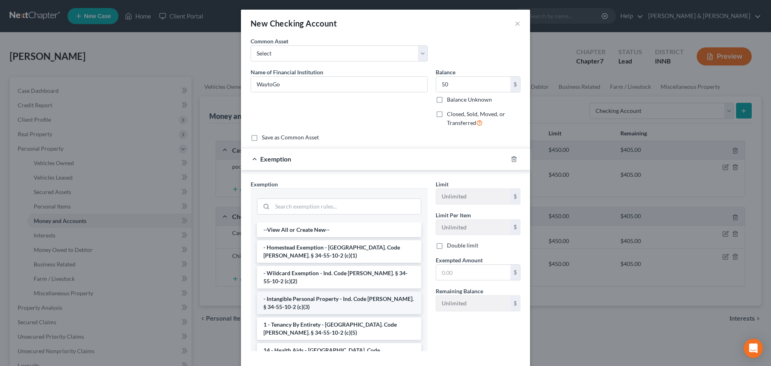
click at [374, 294] on li "- Intangible Personal Property - Ind. Code [PERSON_NAME]. § 34-55-10-2 (c)(3)" at bounding box center [339, 303] width 164 height 22
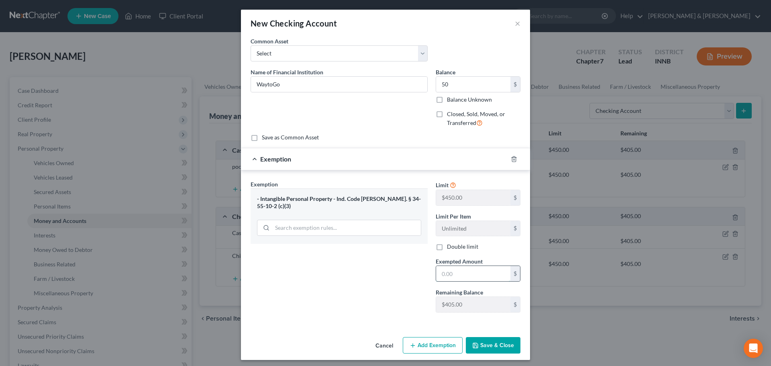
click at [443, 275] on input "text" at bounding box center [473, 273] width 74 height 15
type input "50"
click at [476, 349] on button "Save & Close" at bounding box center [493, 345] width 55 height 17
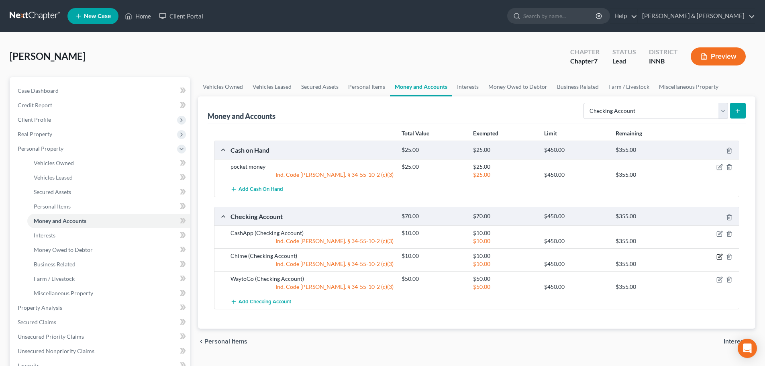
click at [720, 258] on icon "button" at bounding box center [719, 256] width 6 height 6
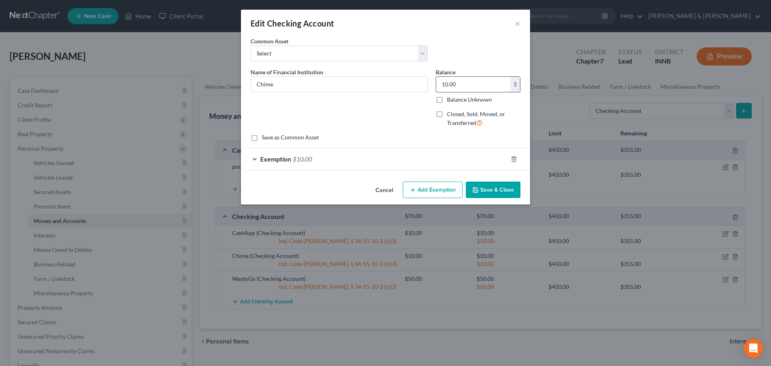
click at [464, 83] on input "10.00" at bounding box center [473, 84] width 74 height 15
type input "25"
click at [421, 185] on button "Add Exemption" at bounding box center [433, 190] width 60 height 17
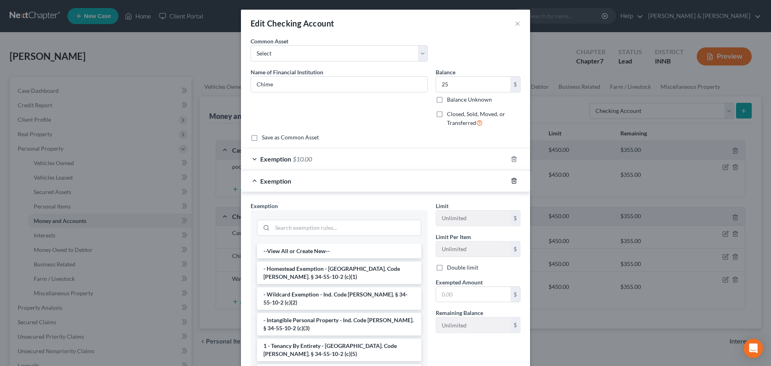
click at [511, 179] on icon "button" at bounding box center [514, 181] width 6 height 6
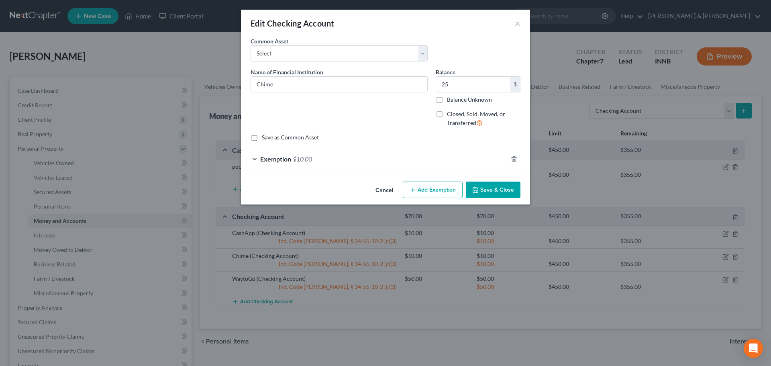
click at [279, 159] on span "Exemption" at bounding box center [275, 159] width 31 height 8
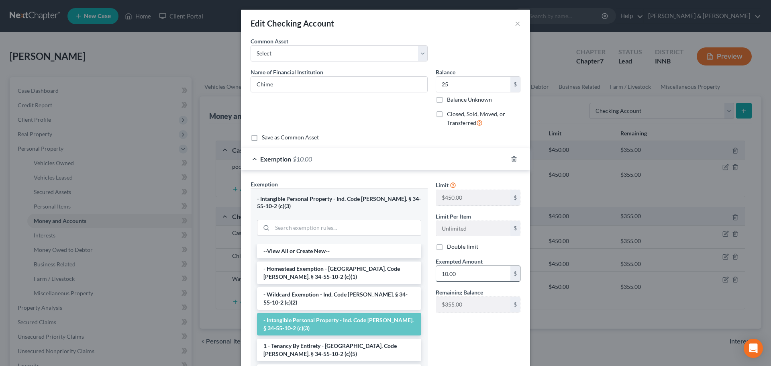
click at [456, 273] on input "10.00" at bounding box center [473, 273] width 74 height 15
type input "25"
click at [437, 339] on div "Limit $450.00 $ Limit Per Item Unlimited $ Double limit Exempted Amount * 25 $ …" at bounding box center [478, 279] width 93 height 199
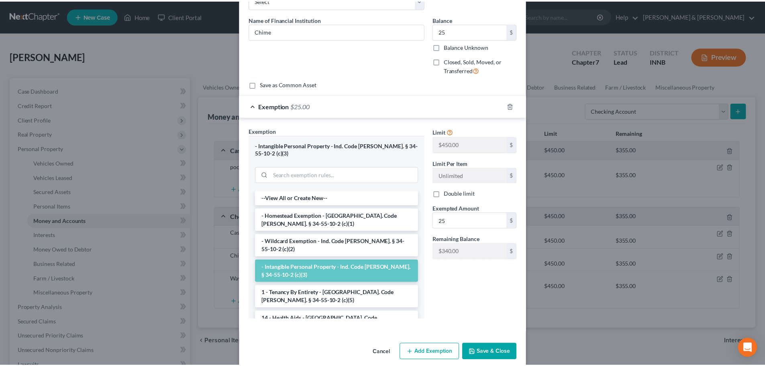
scroll to position [56, 0]
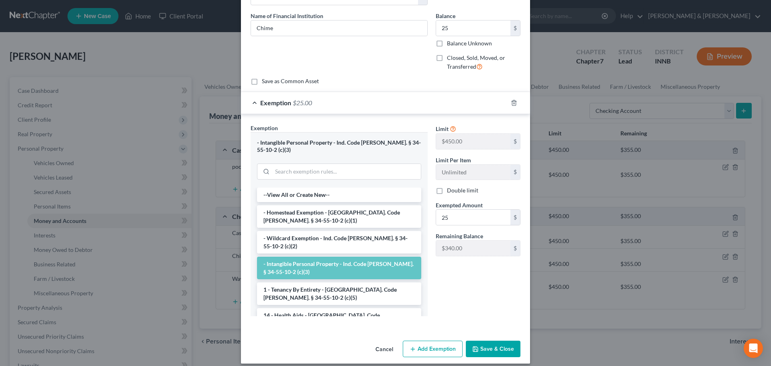
click at [476, 341] on button "Save & Close" at bounding box center [493, 349] width 55 height 17
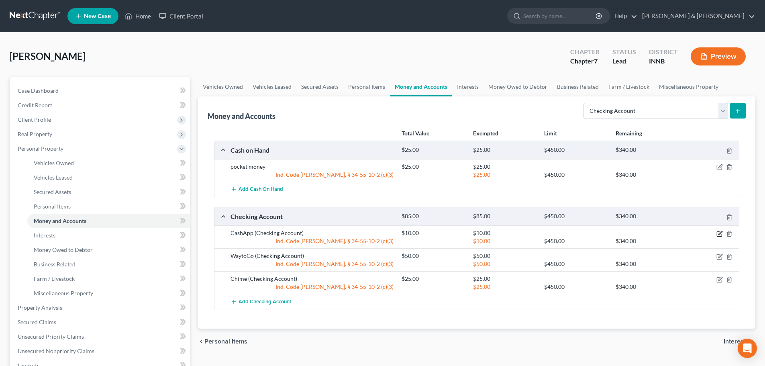
click at [720, 235] on icon "button" at bounding box center [720, 233] width 4 height 4
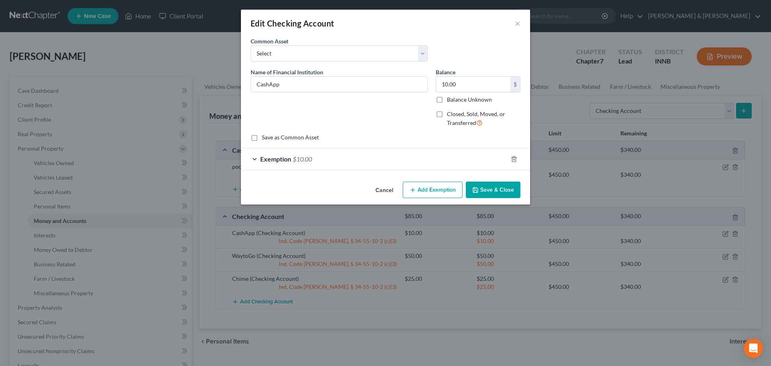
click at [474, 190] on icon "button" at bounding box center [475, 190] width 6 height 6
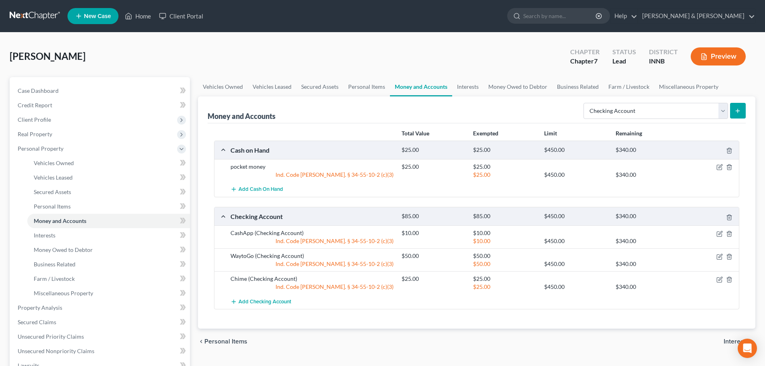
click at [731, 343] on span "Interests" at bounding box center [736, 341] width 25 height 6
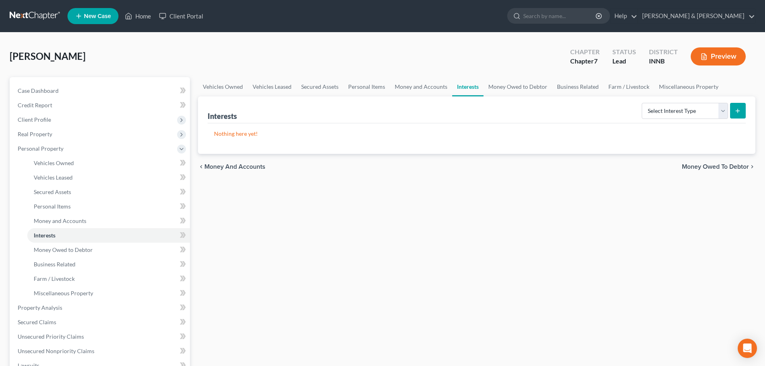
click at [706, 165] on span "Money Owed to Debtor" at bounding box center [715, 166] width 67 height 6
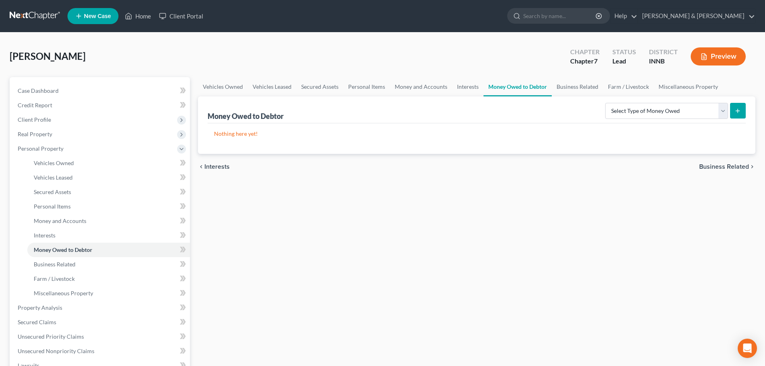
click at [706, 165] on span "Business Related" at bounding box center [724, 166] width 50 height 6
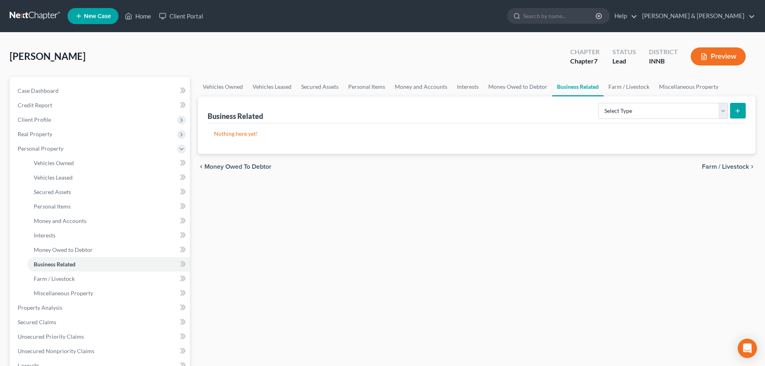
click at [706, 165] on span "Farm / Livestock" at bounding box center [725, 166] width 47 height 6
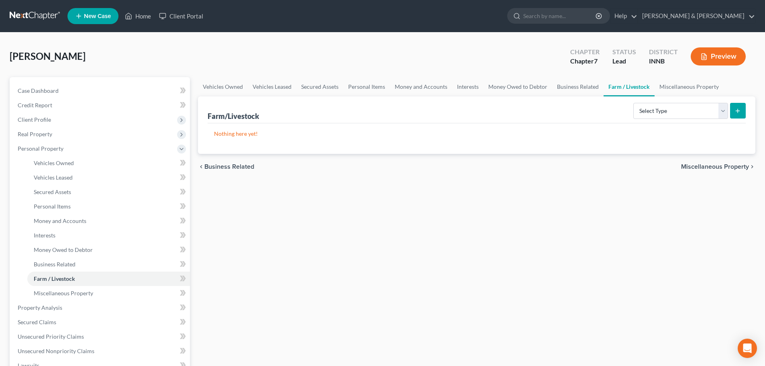
click at [706, 165] on span "Miscellaneous Property" at bounding box center [715, 166] width 68 height 6
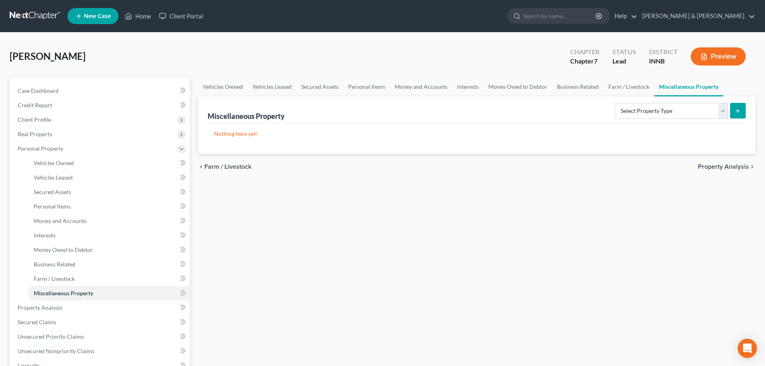
click at [706, 165] on span "Property Analysis" at bounding box center [723, 166] width 51 height 6
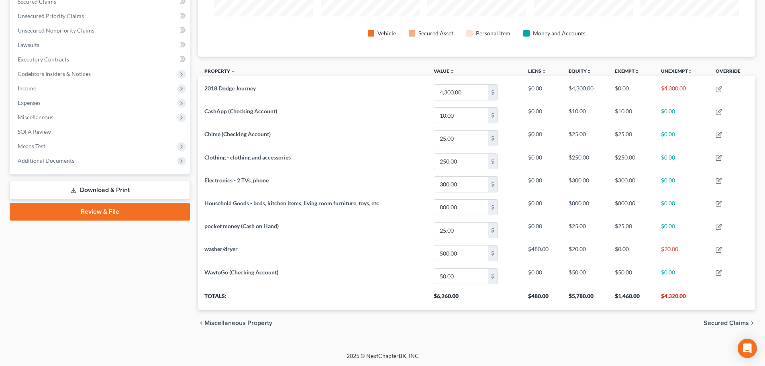
scroll to position [176, 0]
click at [728, 321] on span "Secured Claims" at bounding box center [726, 322] width 45 height 6
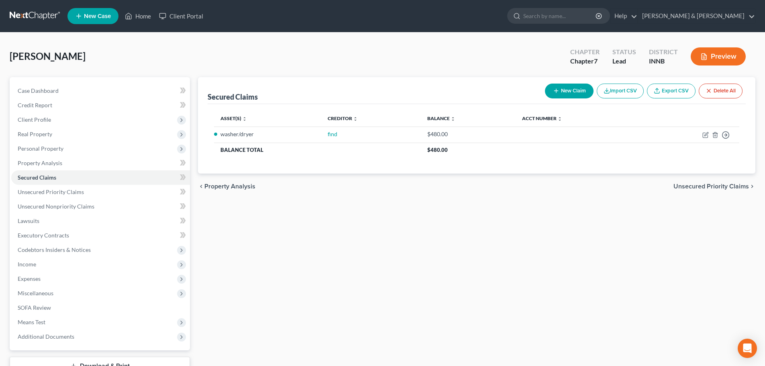
click at [503, 203] on div "Secured Claims New Claim Import CSV Export CSV Delete All Asset(s) expand_more …" at bounding box center [476, 236] width 565 height 319
click at [500, 47] on div "[PERSON_NAME] Upgraded Chapter Chapter 7 Status Lead District INNB Preview" at bounding box center [383, 59] width 746 height 35
click at [583, 241] on div "Secured Claims New Claim Import CSV Export CSV Delete All Asset(s) expand_more …" at bounding box center [476, 236] width 565 height 319
